Goal: Information Seeking & Learning: Find specific fact

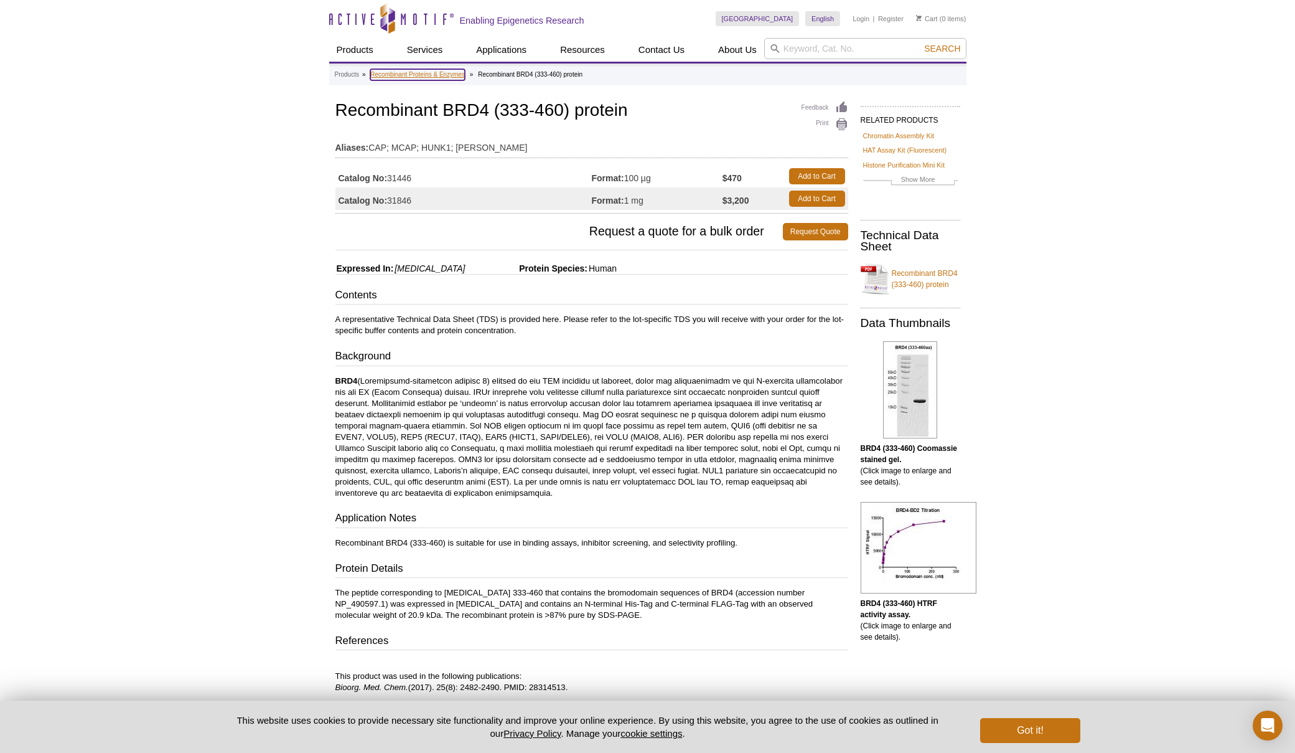
click at [453, 75] on link "Recombinant Proteins & Enzymes" at bounding box center [417, 74] width 95 height 11
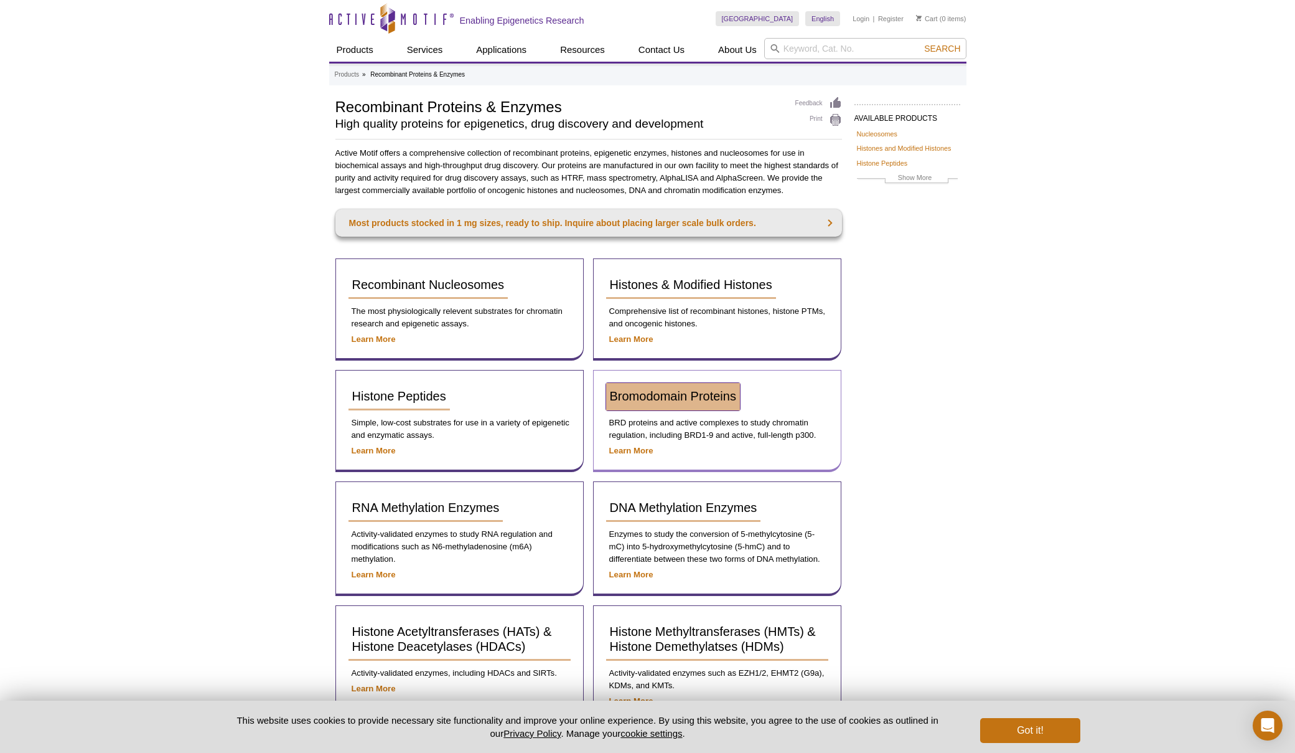
click at [662, 398] on span "Bromodomain Proteins" at bounding box center [673, 396] width 126 height 14
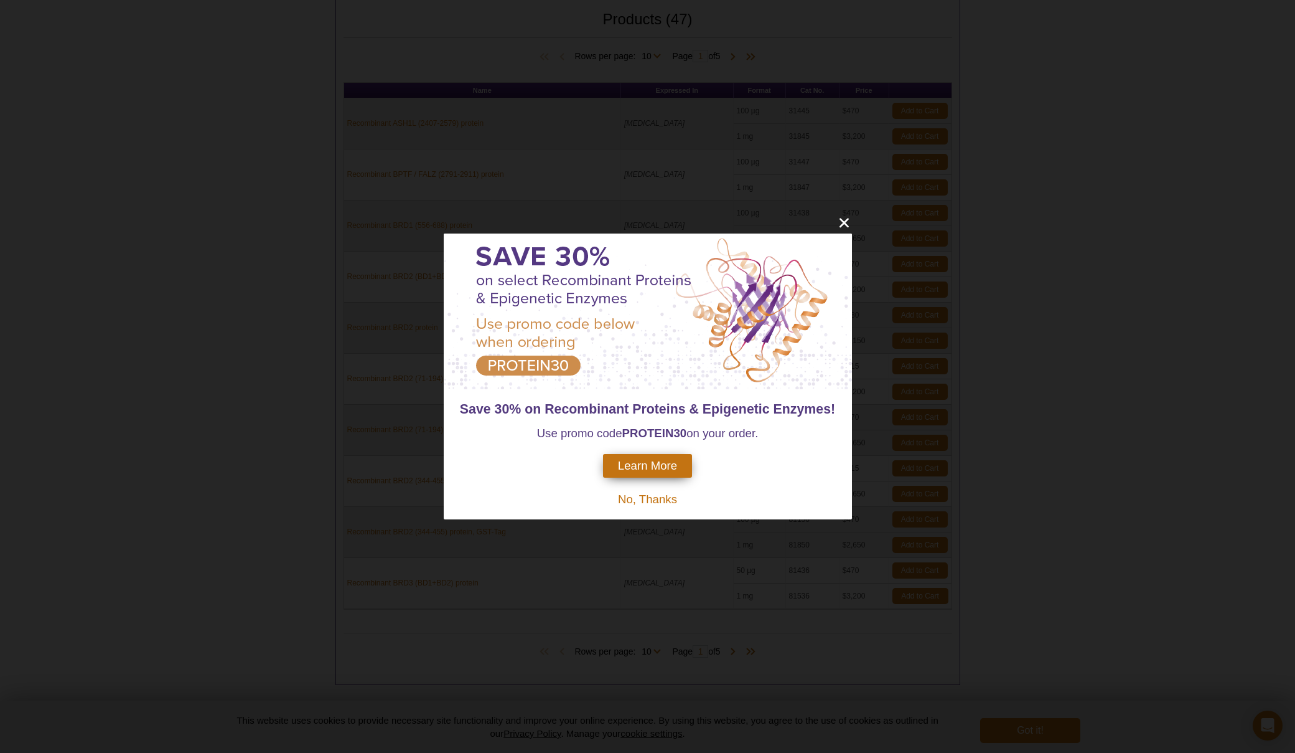
scroll to position [355, 0]
click at [842, 223] on icon "close" at bounding box center [845, 223] width 16 height 16
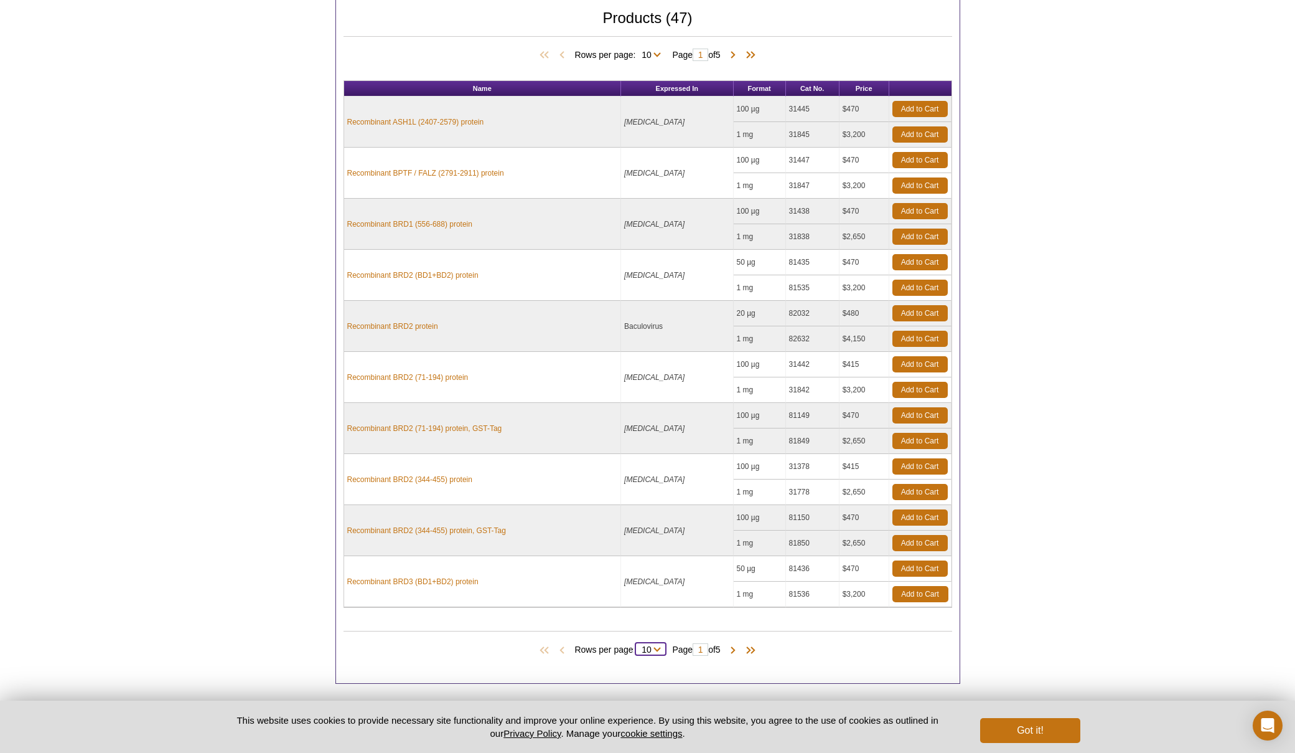
click at [651, 646] on select "10 25 All" at bounding box center [647, 651] width 22 height 11
select select "47"
click at [638, 646] on select "10 25 All" at bounding box center [647, 651] width 22 height 11
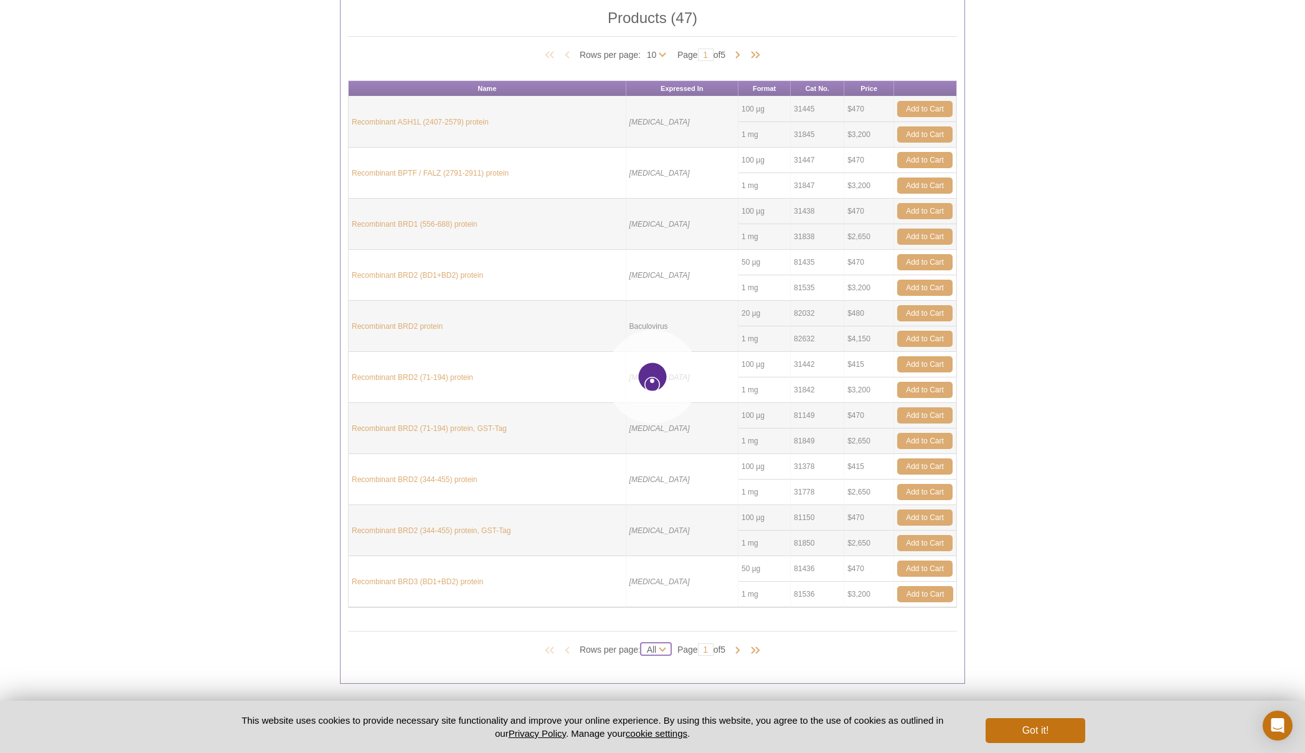
select select "47"
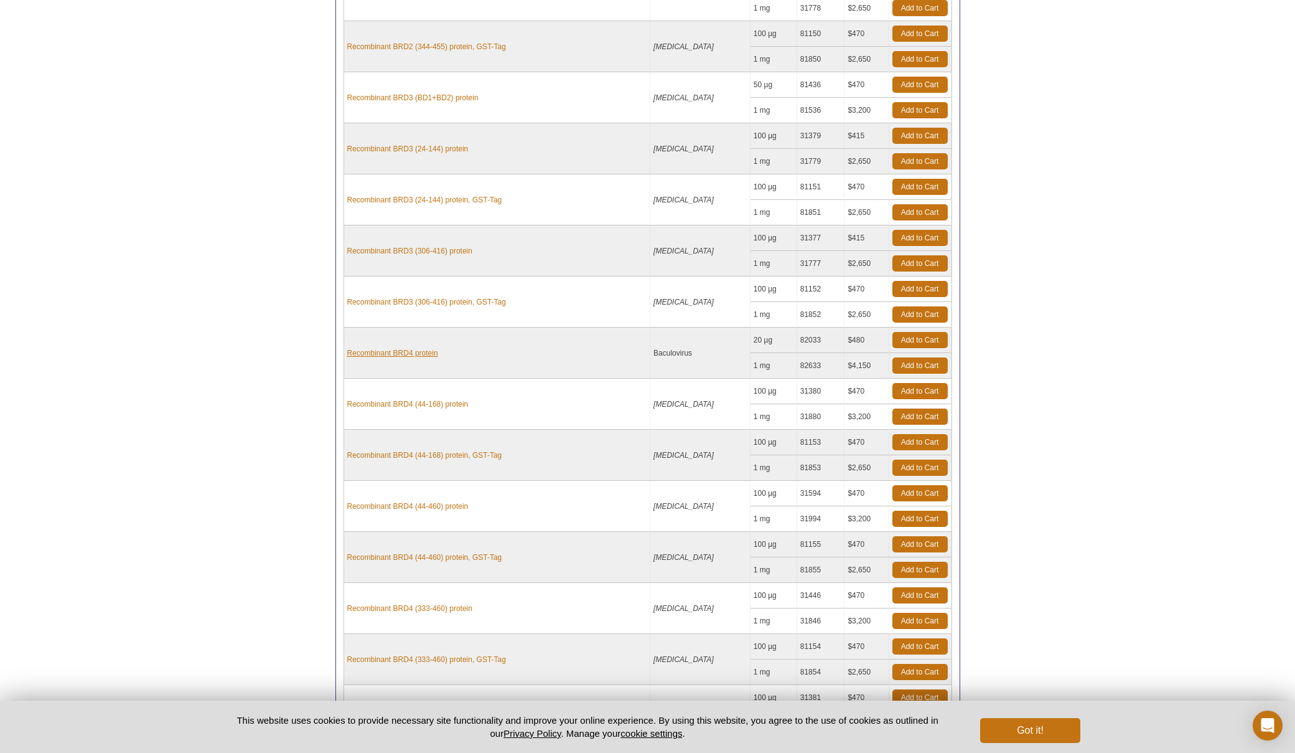
scroll to position [853, 0]
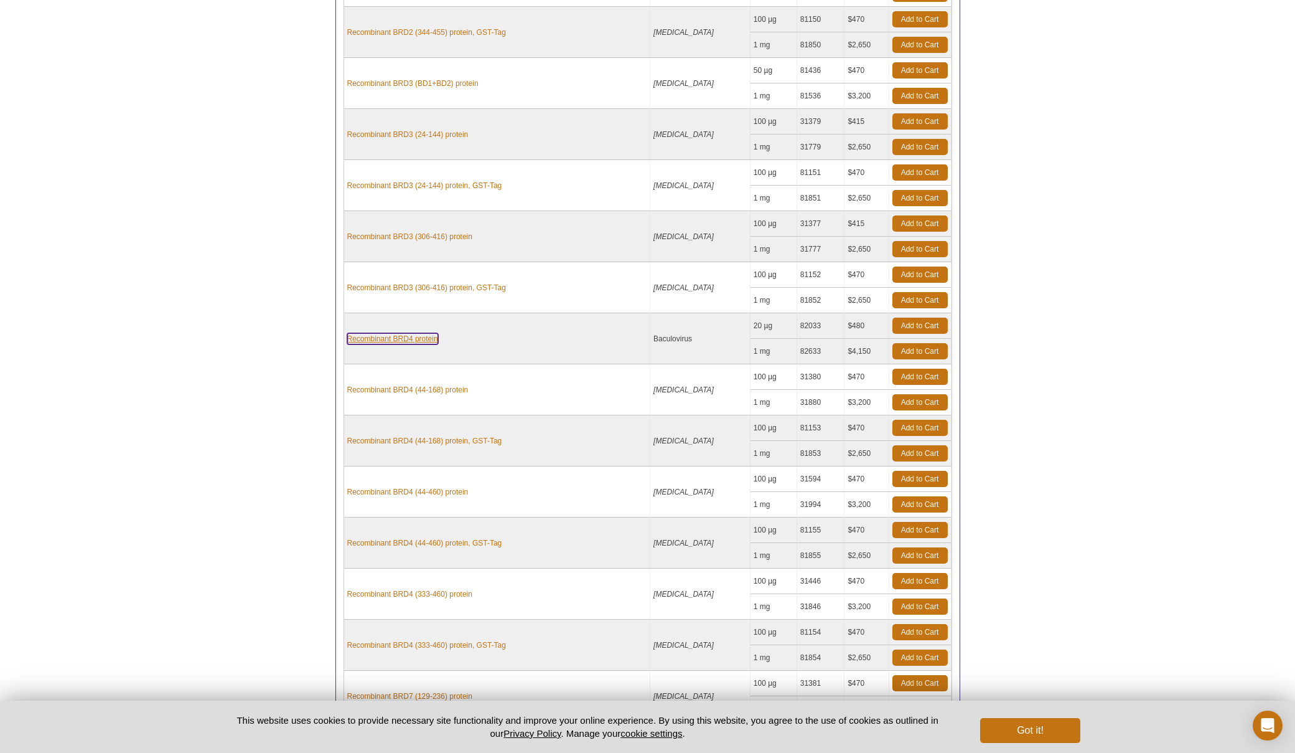
click at [418, 333] on link "Recombinant BRD4 protein" at bounding box center [392, 338] width 91 height 11
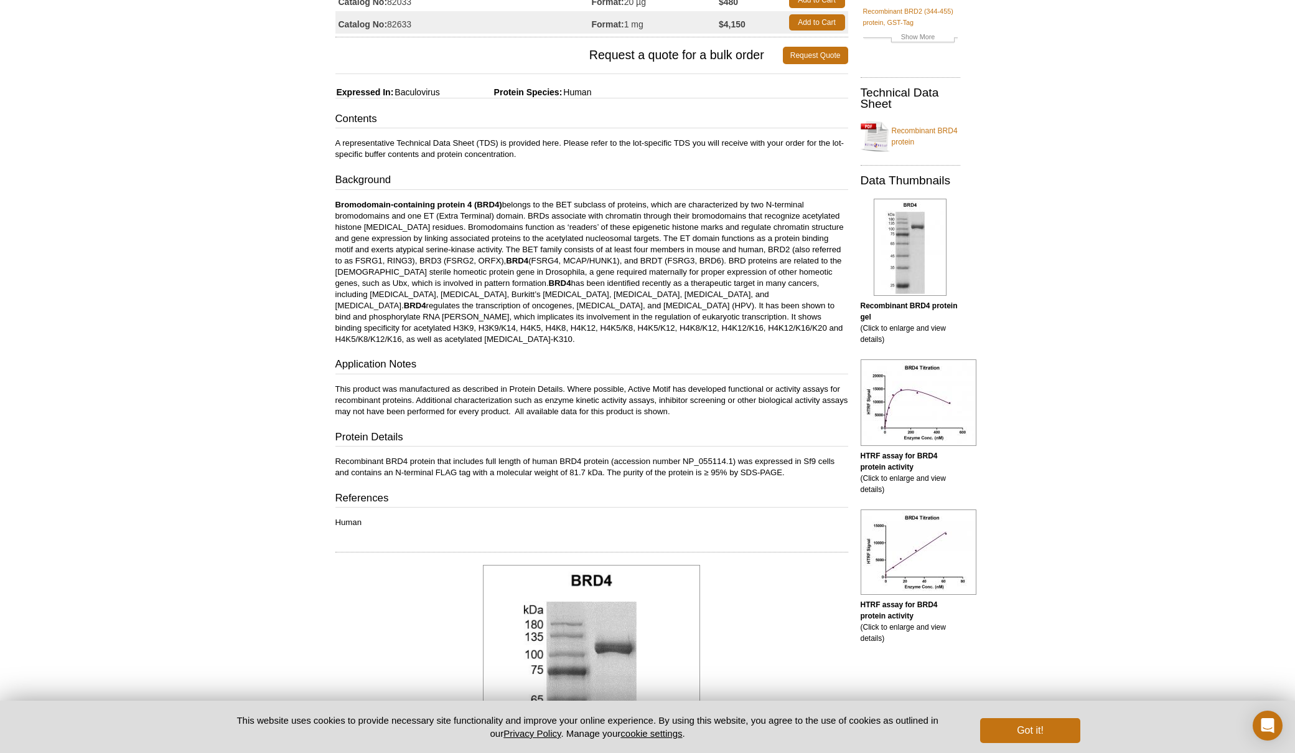
scroll to position [187, 0]
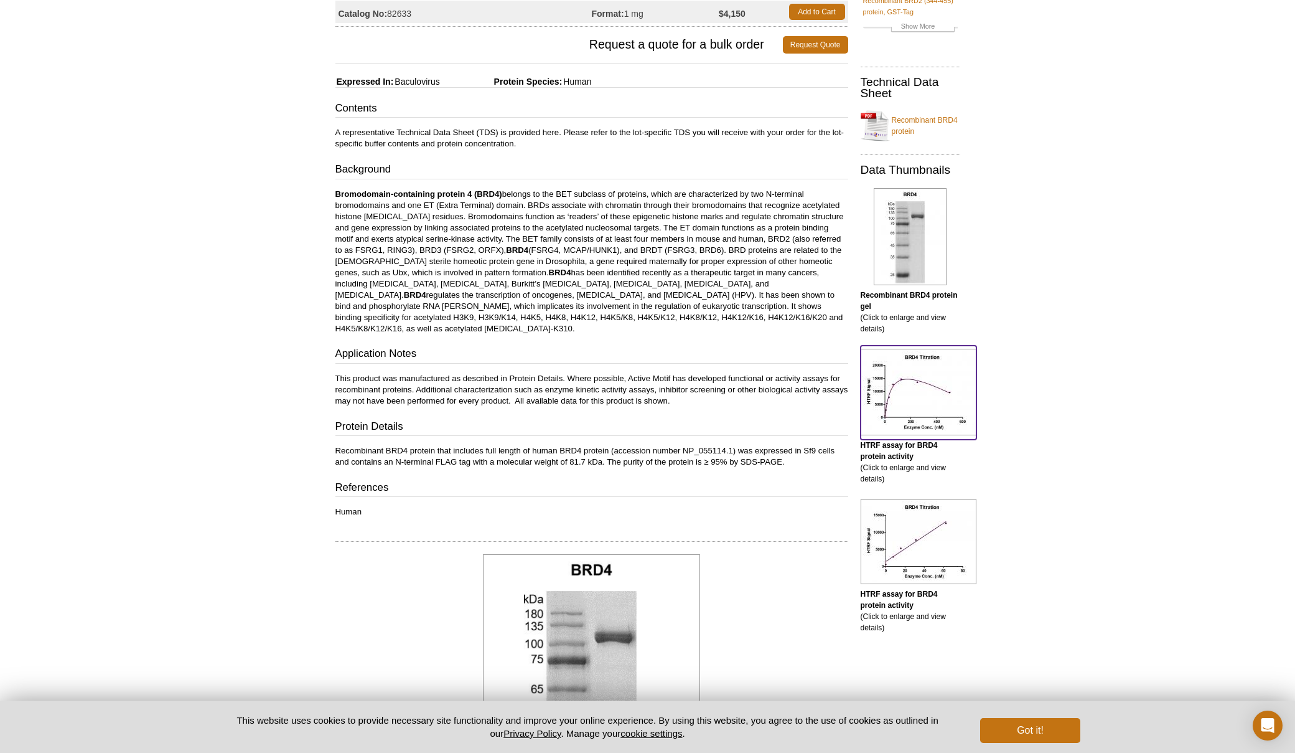
click at [949, 396] on img at bounding box center [919, 392] width 116 height 87
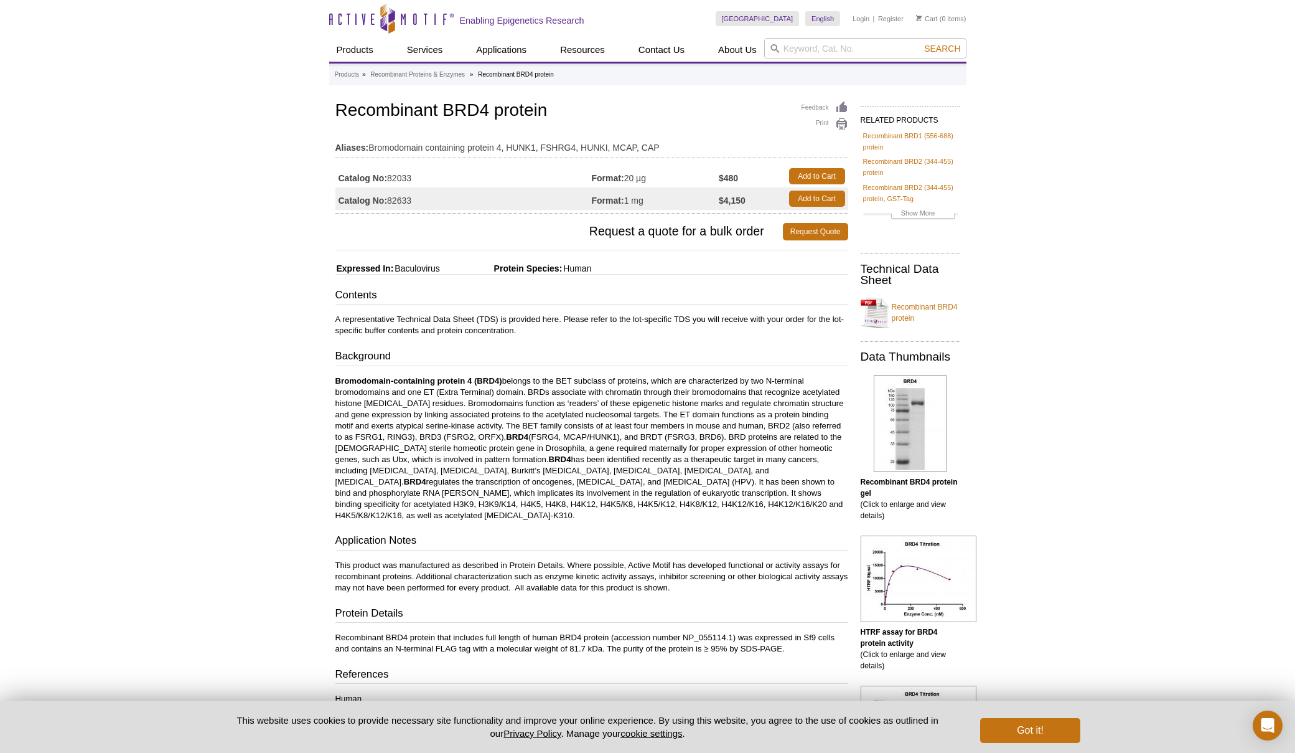
scroll to position [62, 0]
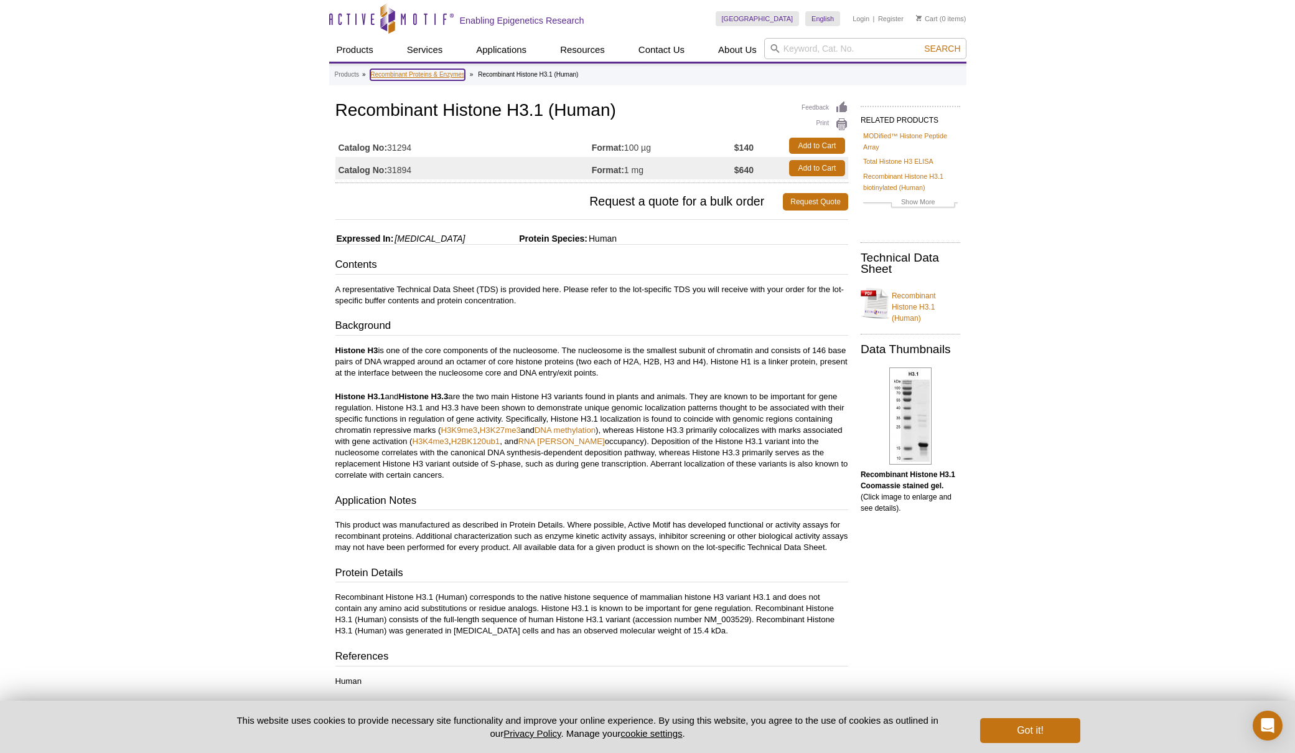
click at [449, 75] on link "Recombinant Proteins & Enzymes" at bounding box center [417, 74] width 95 height 11
click at [888, 175] on link "Recombinant Histone H3.1 biotinylated (Human)" at bounding box center [910, 182] width 95 height 22
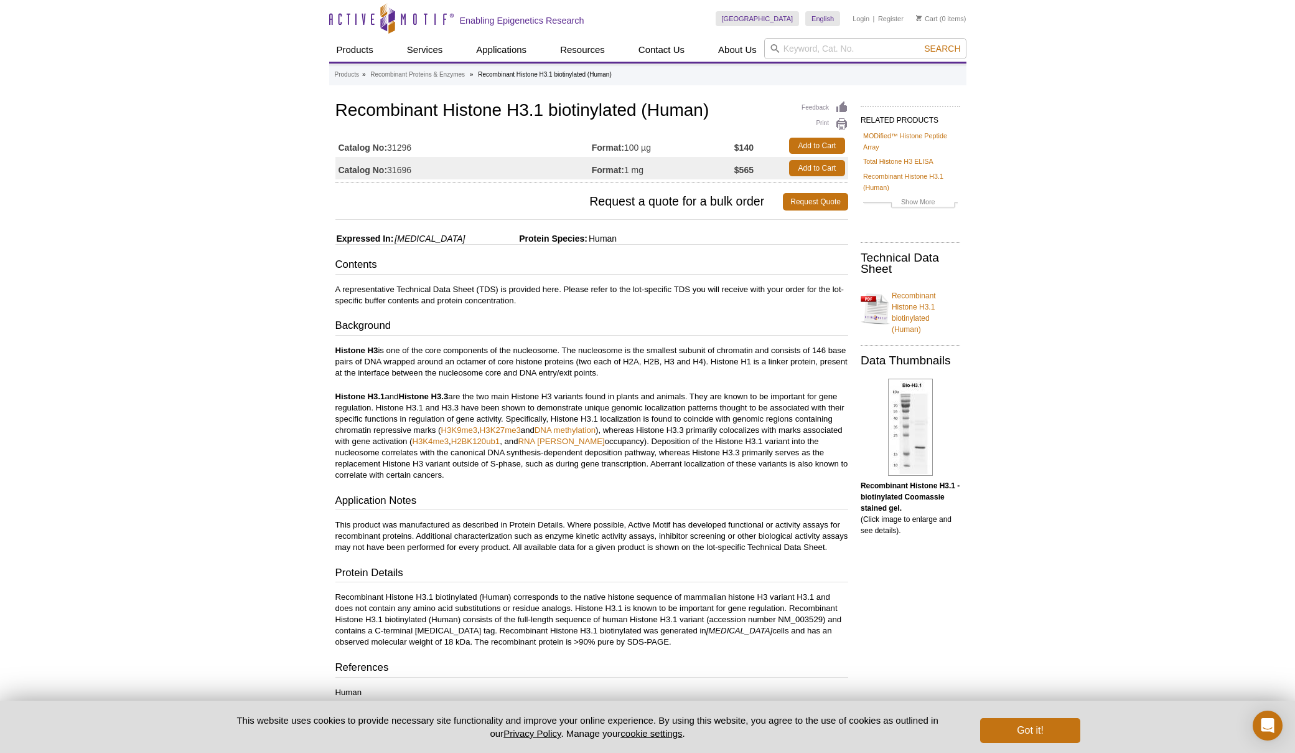
click at [1119, 538] on div "Active Motif Logo Enabling Epigenetics Research 0 Search Skip to content Active…" at bounding box center [647, 669] width 1295 height 1339
click at [451, 73] on link "Recombinant Proteins & Enzymes" at bounding box center [417, 74] width 95 height 11
click at [810, 47] on input "search" at bounding box center [865, 48] width 202 height 21
type input "histone H3"
click at [921, 43] on button "Search" at bounding box center [943, 48] width 44 height 11
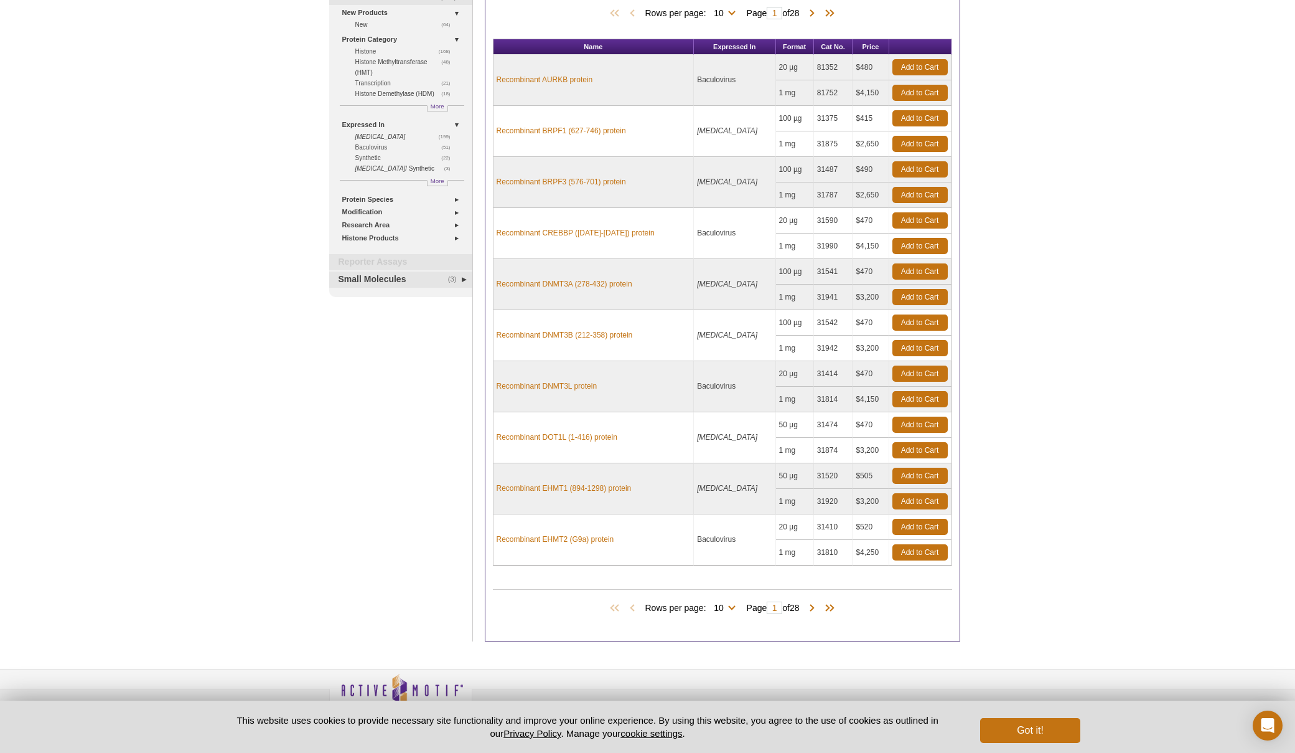
scroll to position [187, 0]
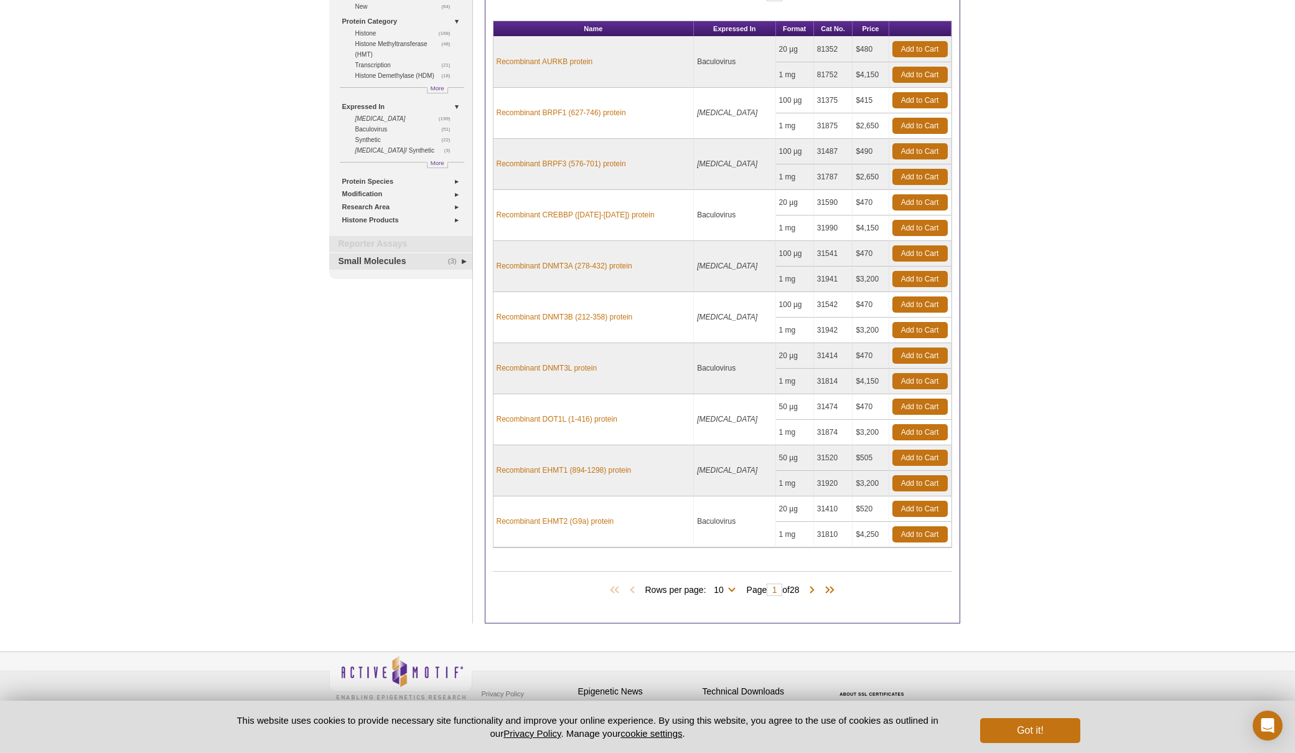
click at [1075, 138] on div "Active Motif Logo Enabling Epigenetics Research 0 Search Skip to content Active…" at bounding box center [647, 286] width 1295 height 947
click at [361, 32] on link "(168) Histone" at bounding box center [406, 33] width 102 height 11
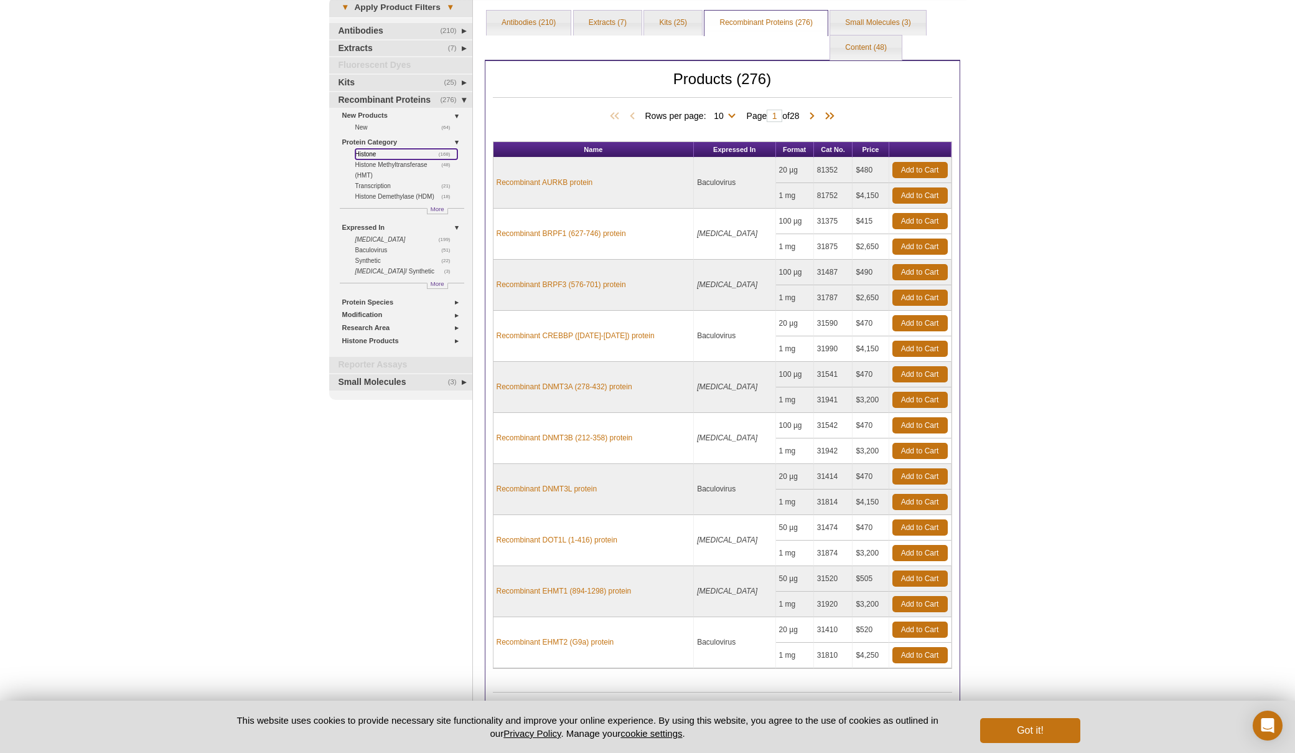
scroll to position [0, 0]
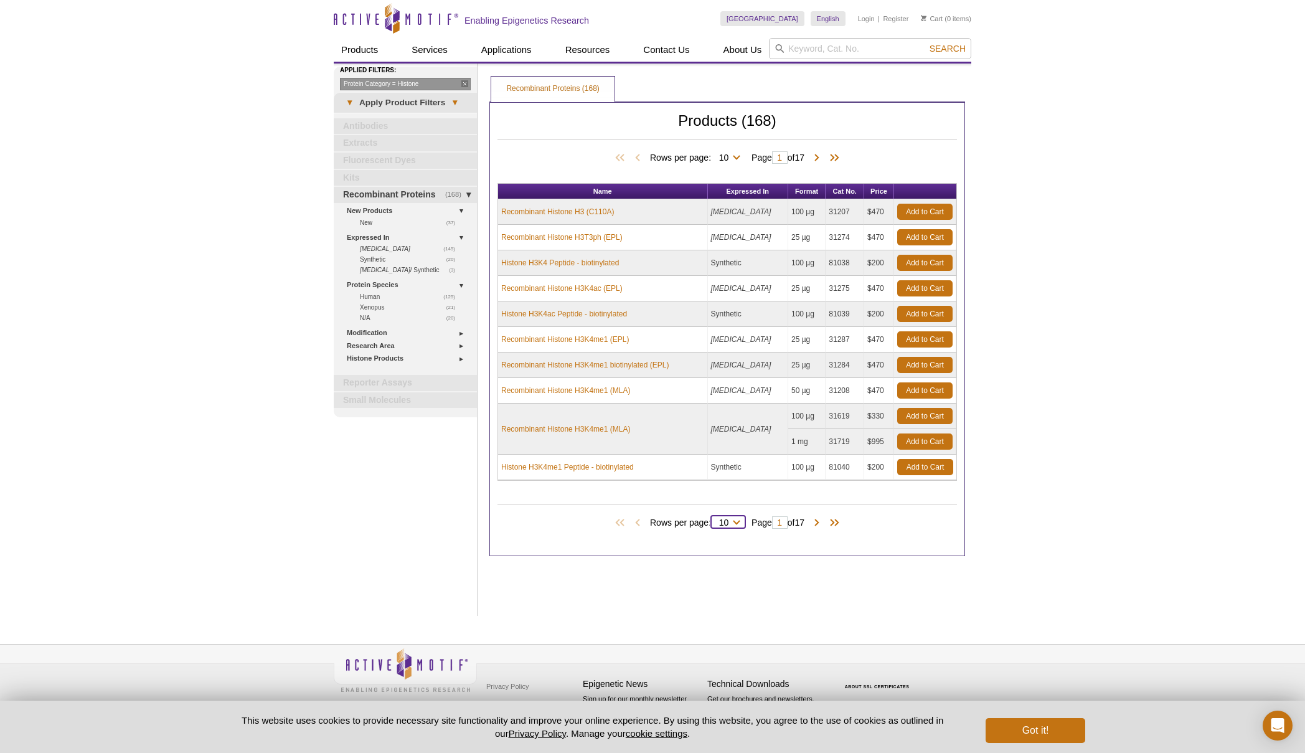
click at [732, 523] on select "10 25 50 100 All" at bounding box center [724, 524] width 26 height 11
select select "168"
click at [711, 519] on select "10 25 50 100 All" at bounding box center [724, 524] width 26 height 11
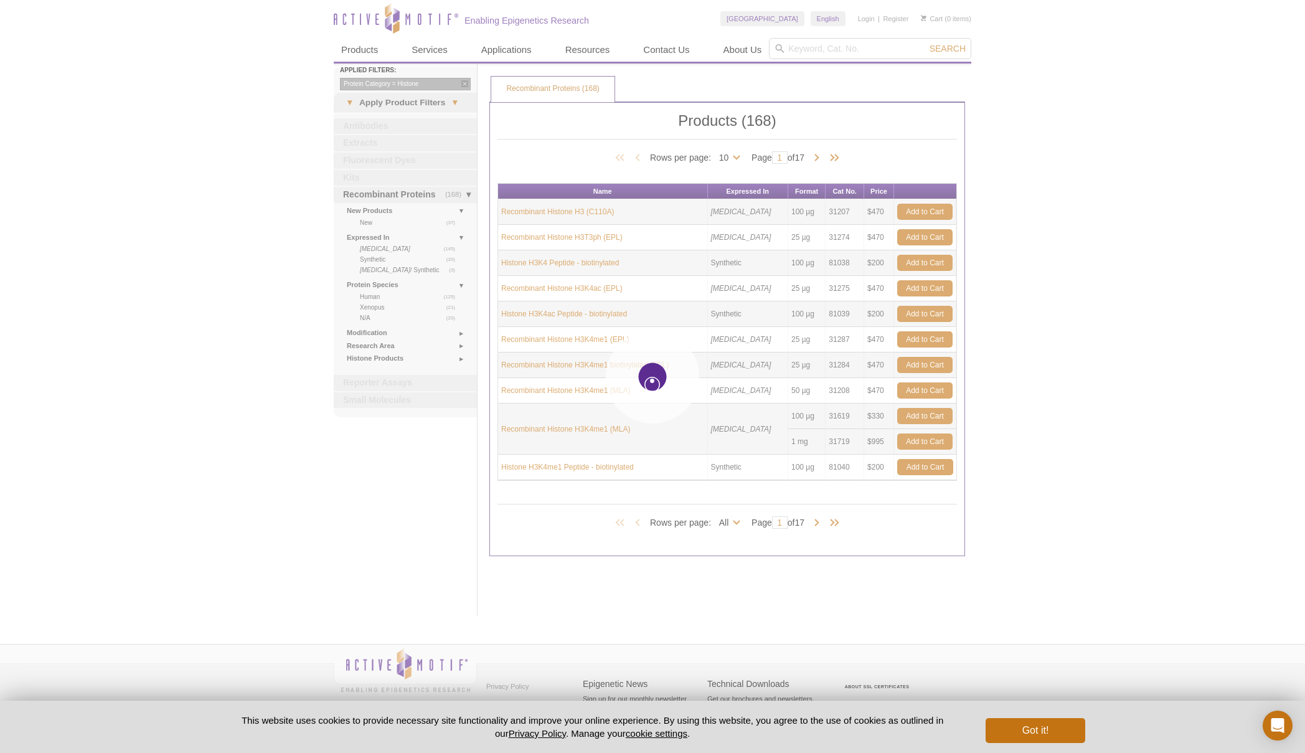
select select "168"
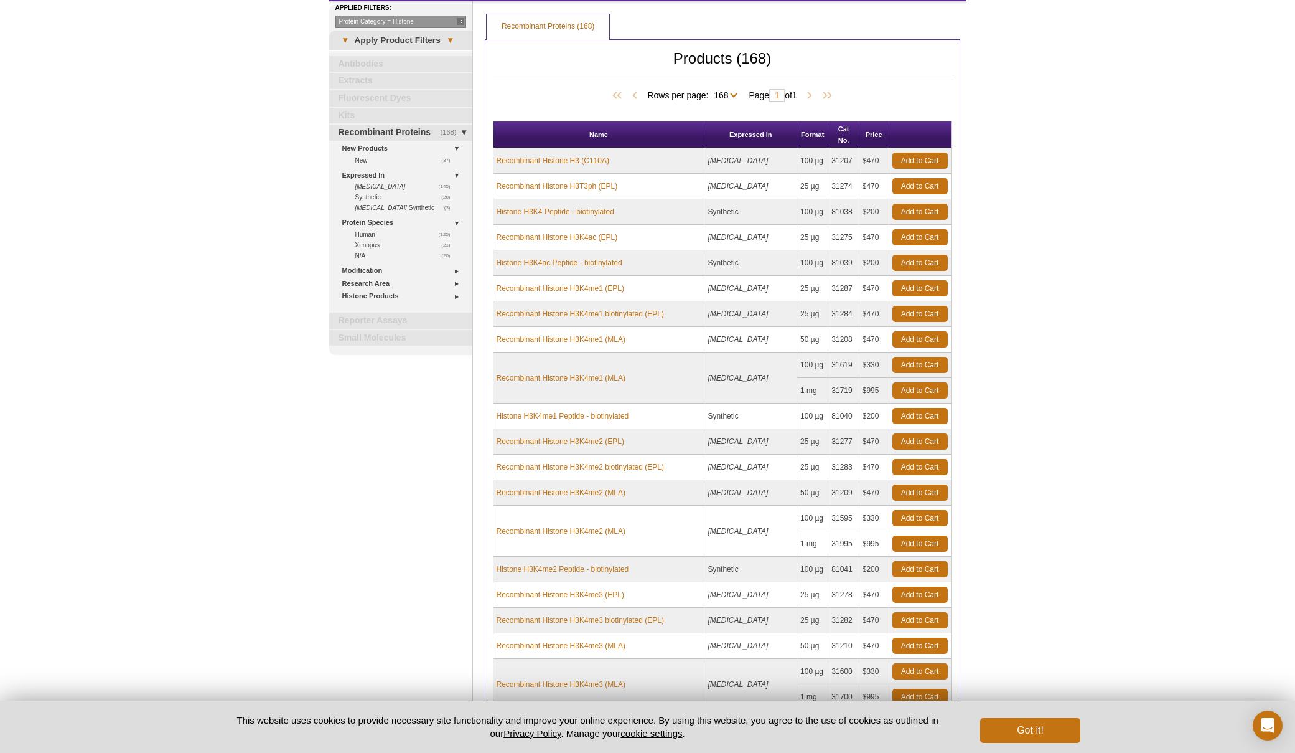
scroll to position [124, 0]
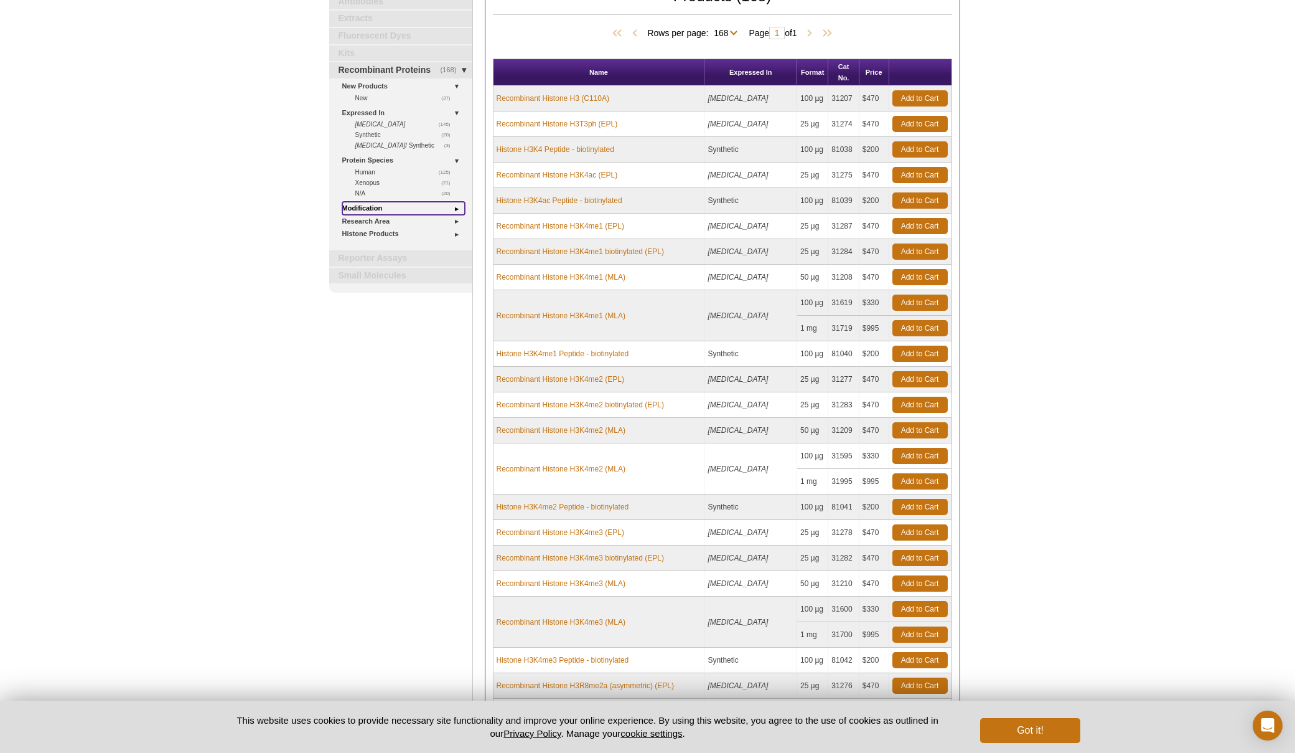
click at [369, 205] on link "Modification" at bounding box center [403, 208] width 123 height 13
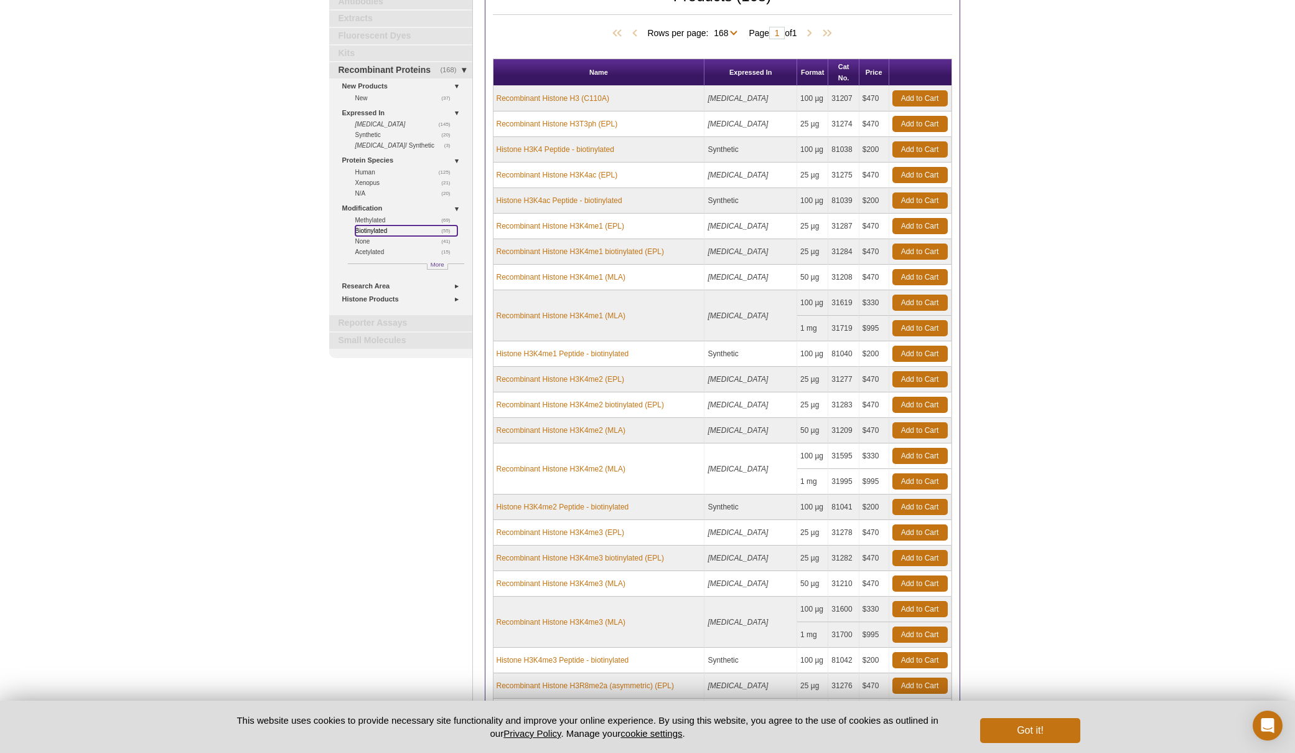
click at [372, 228] on link "(55) Biotinylated" at bounding box center [406, 230] width 102 height 11
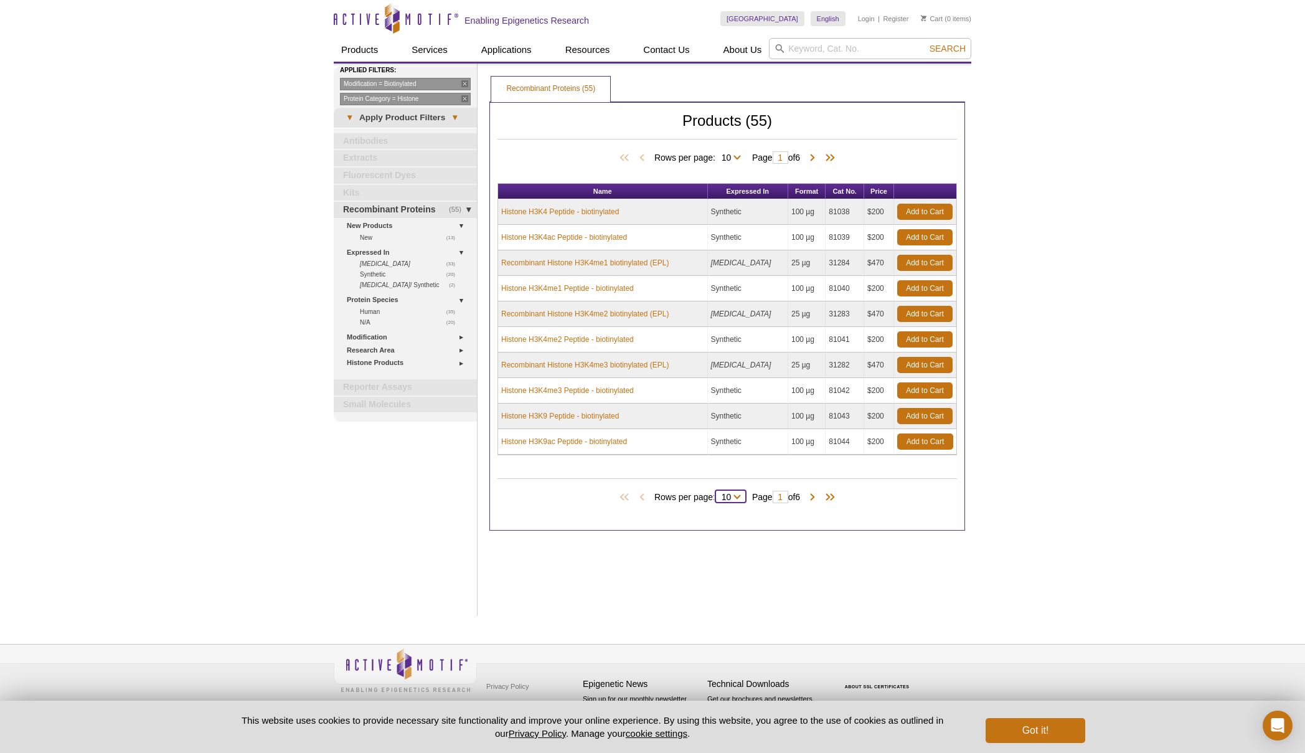
click at [726, 497] on select "10 25 50 All" at bounding box center [726, 499] width 22 height 11
select select "55"
click at [715, 494] on select "10 25 50 All" at bounding box center [726, 499] width 22 height 11
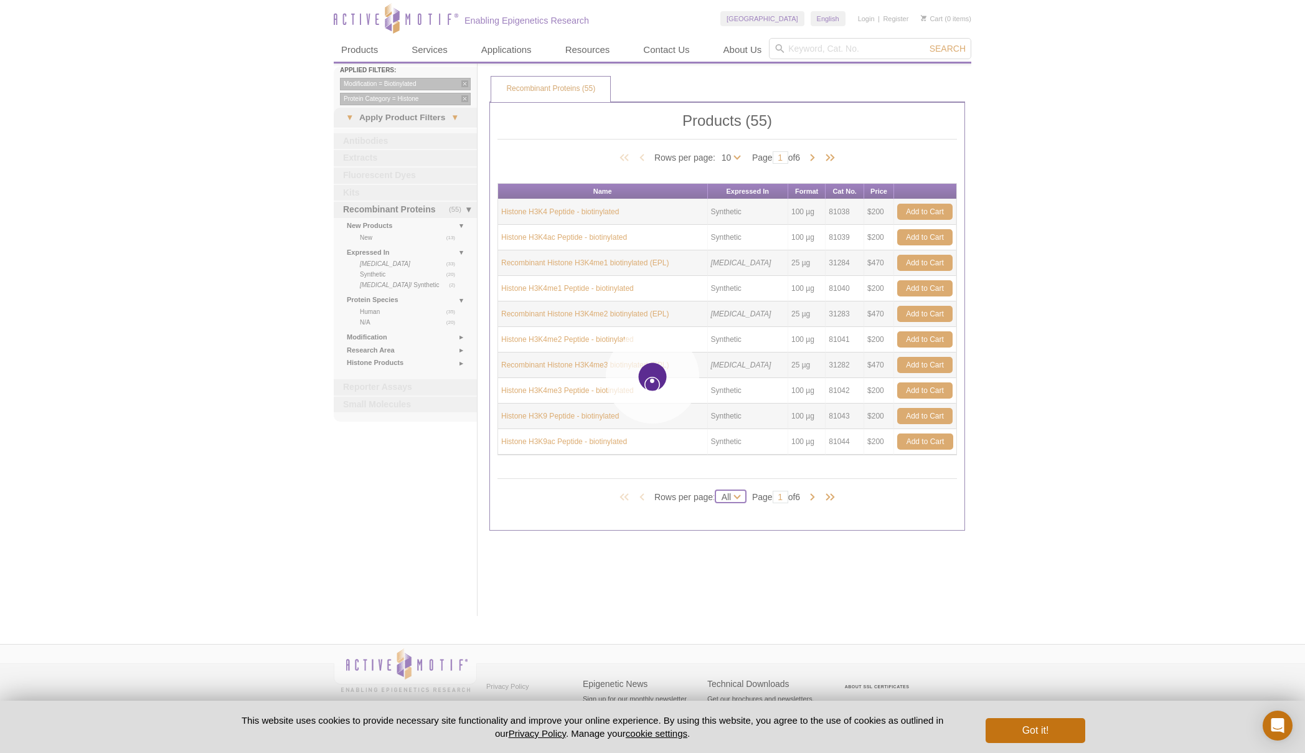
select select "55"
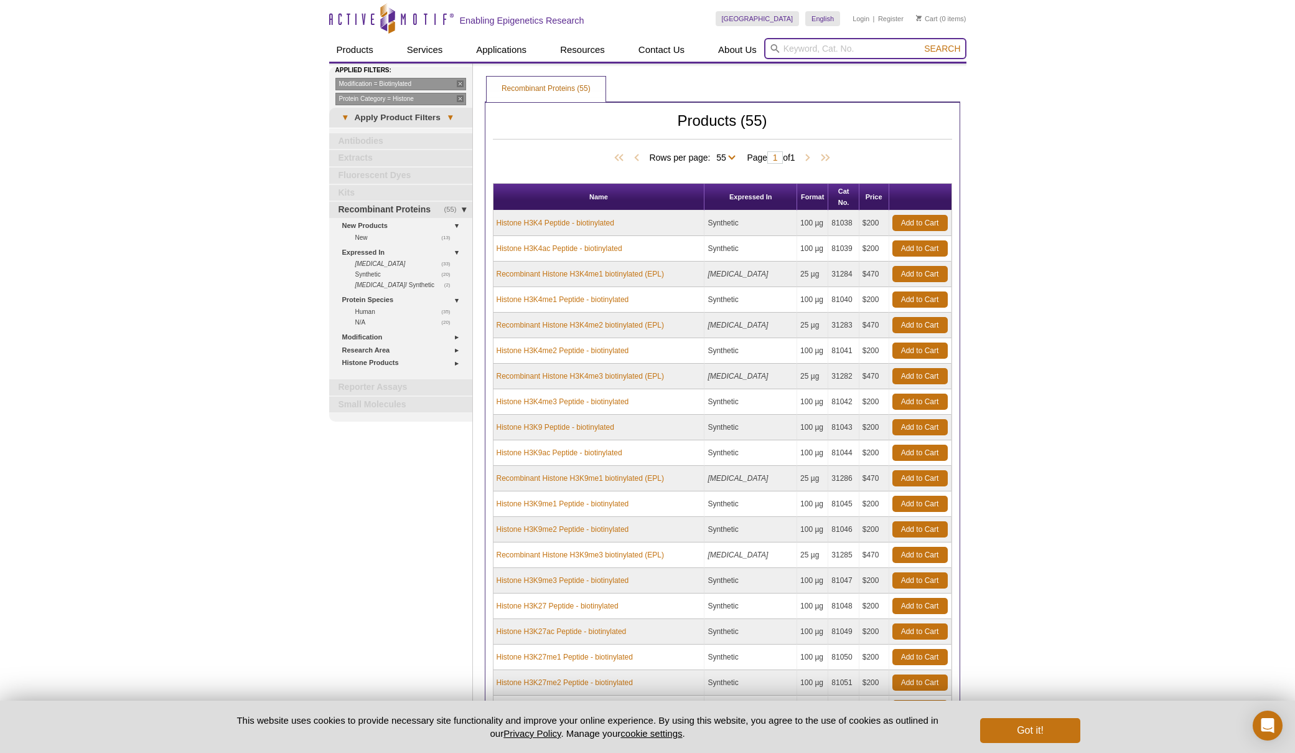
click at [796, 48] on input "search" at bounding box center [865, 48] width 202 height 21
type input "RPB1"
click at [921, 43] on button "Search" at bounding box center [943, 48] width 44 height 11
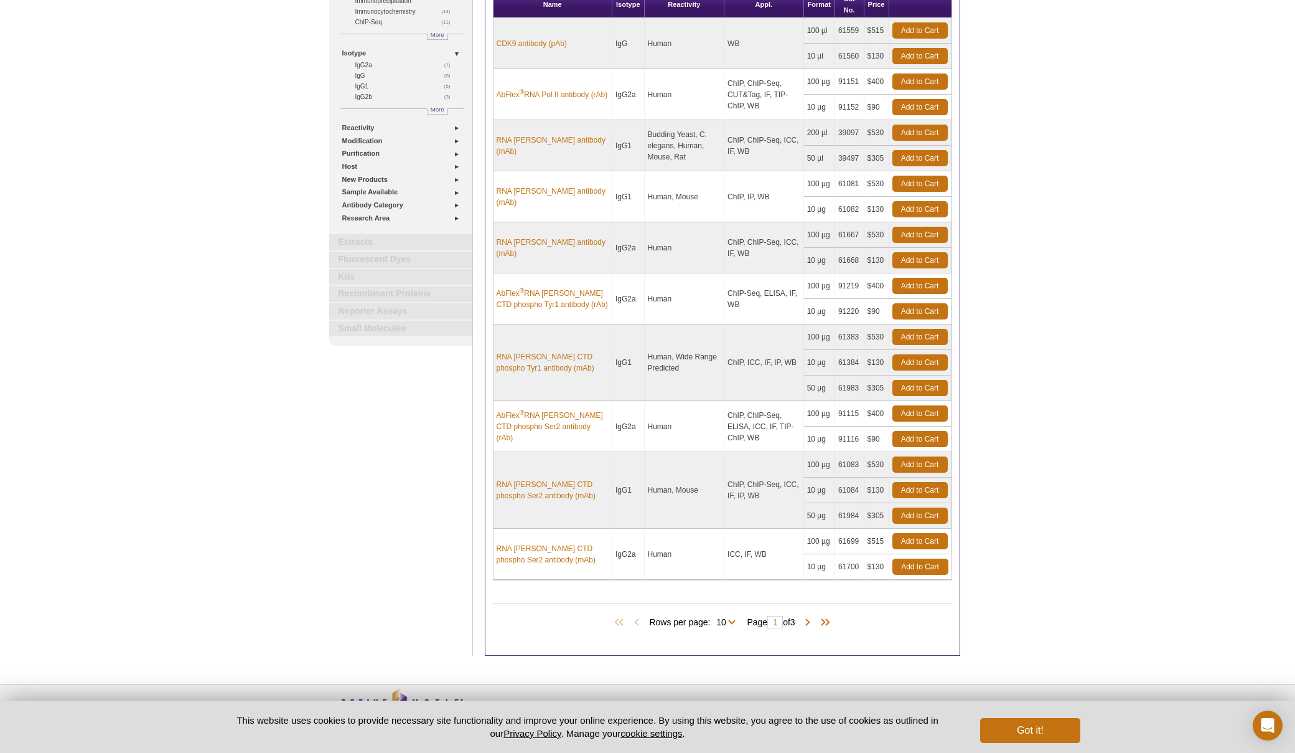
scroll to position [171, 0]
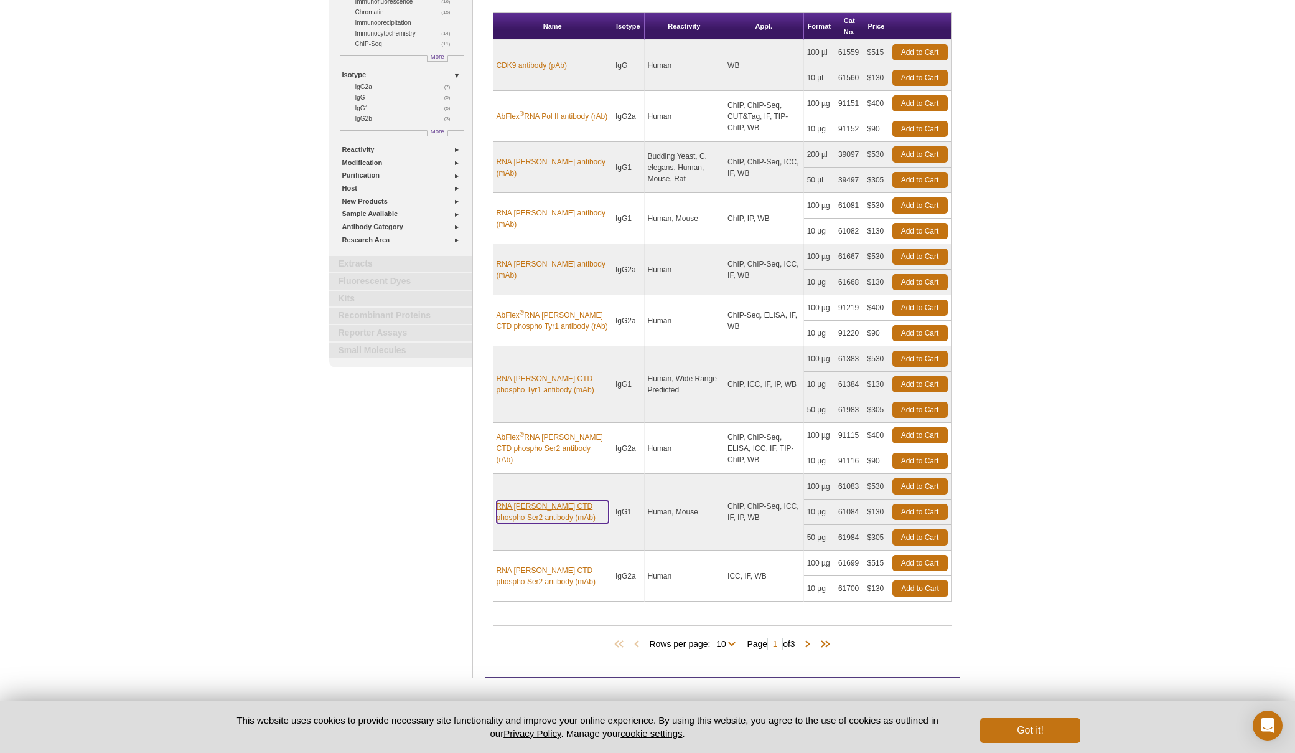
click at [527, 518] on link "RNA [PERSON_NAME] CTD phospho Ser2 antibody (mAb)" at bounding box center [553, 511] width 112 height 22
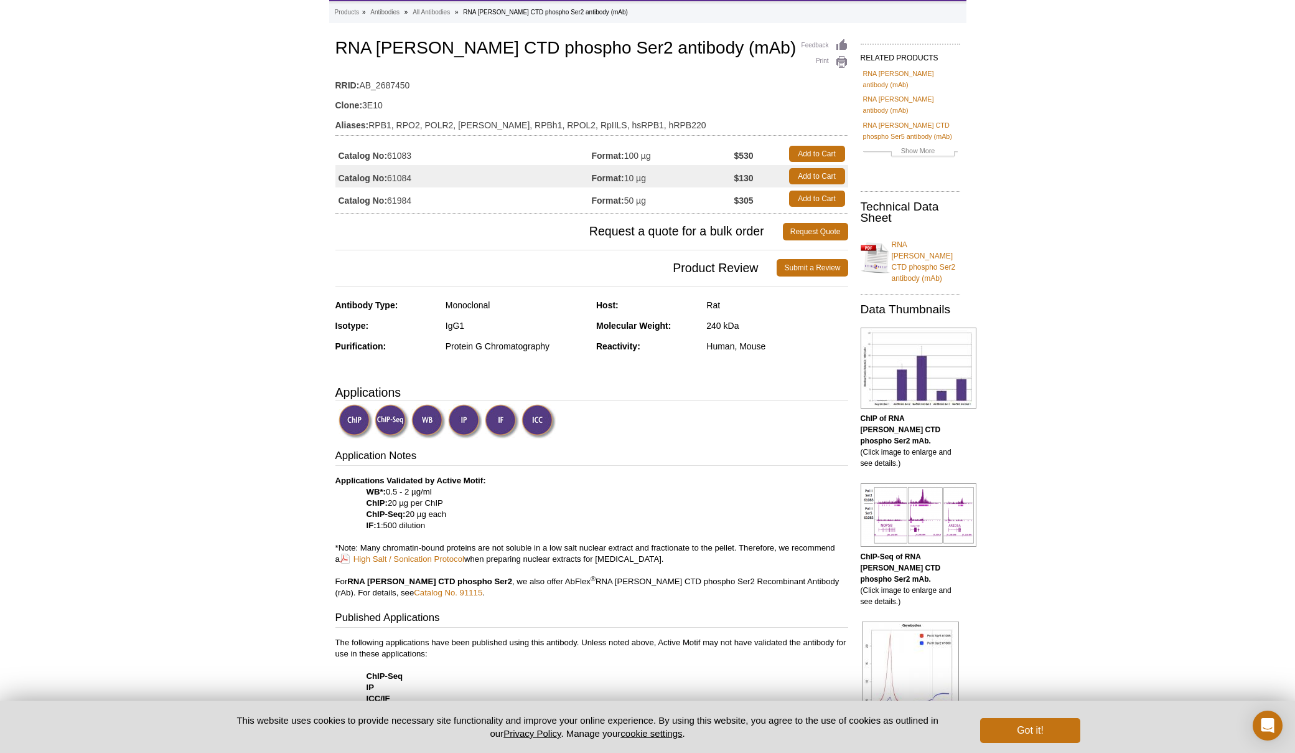
scroll to position [124, 0]
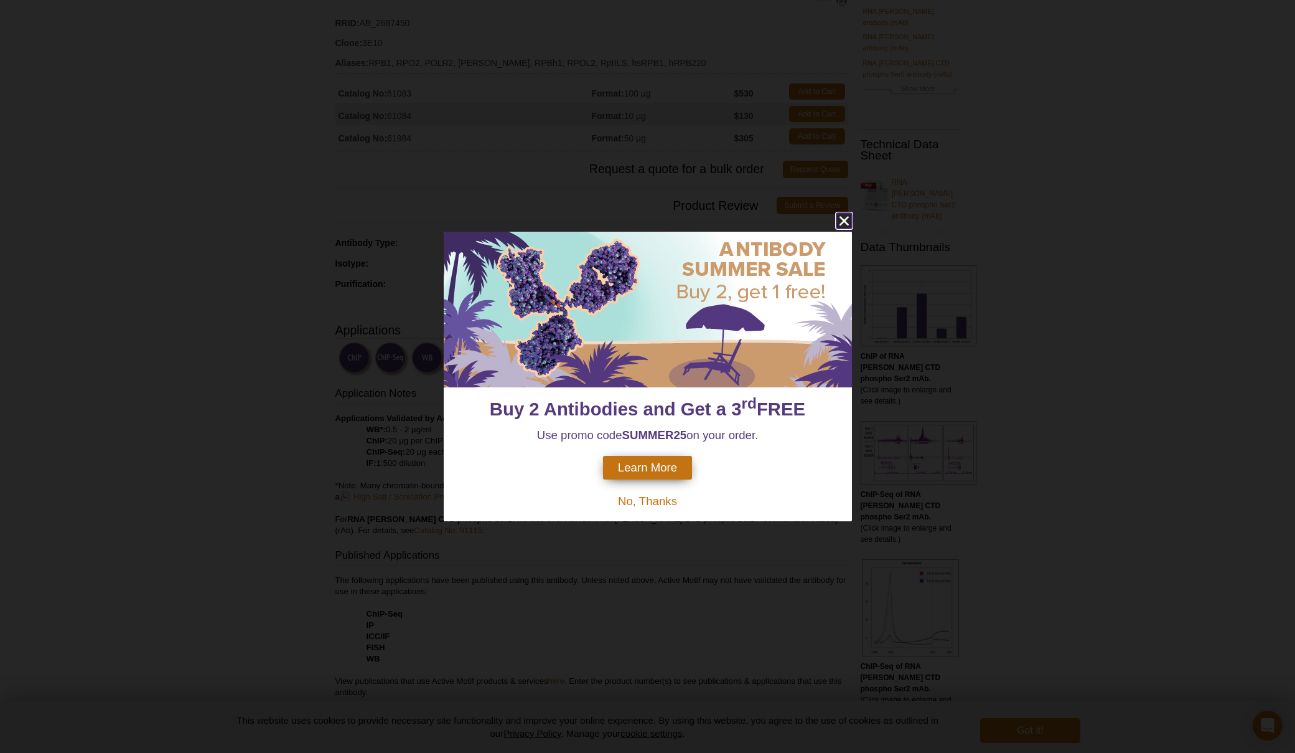
click at [844, 225] on icon "close" at bounding box center [845, 221] width 16 height 16
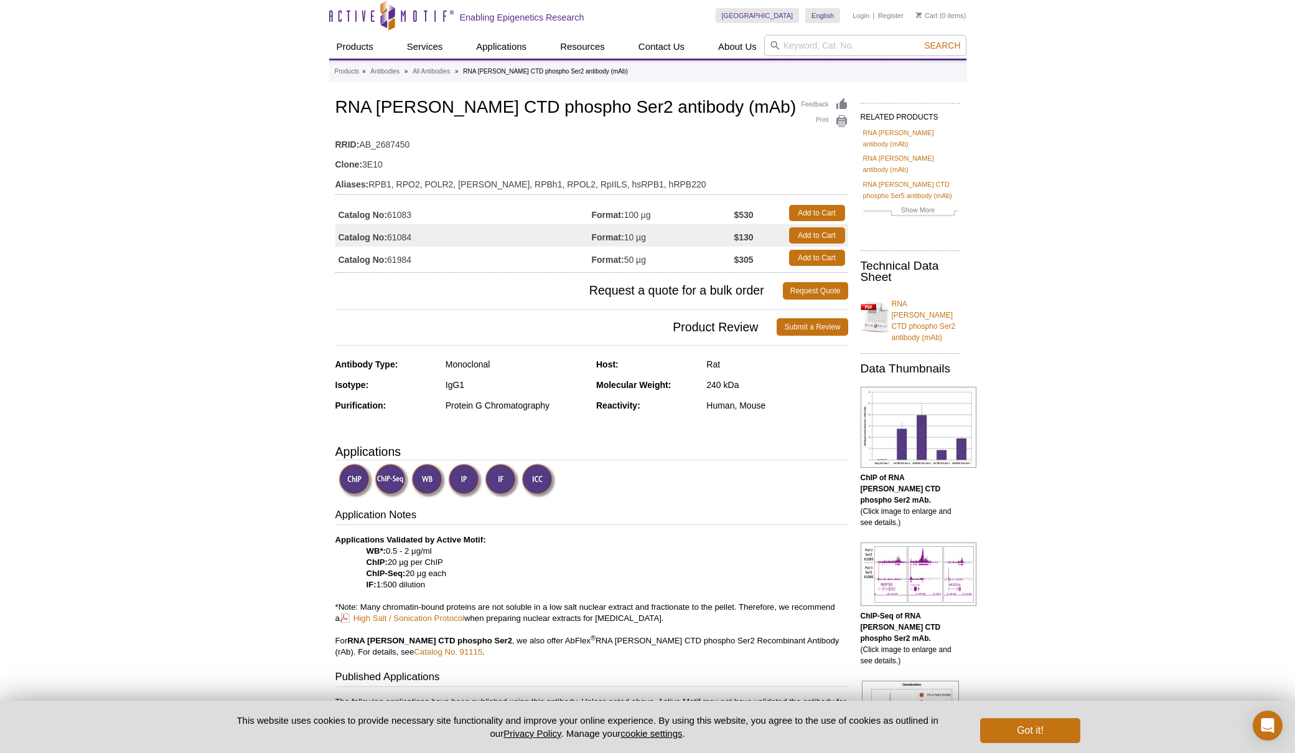
scroll to position [0, 0]
